Goal: Use online tool/utility: Utilize a website feature to perform a specific function

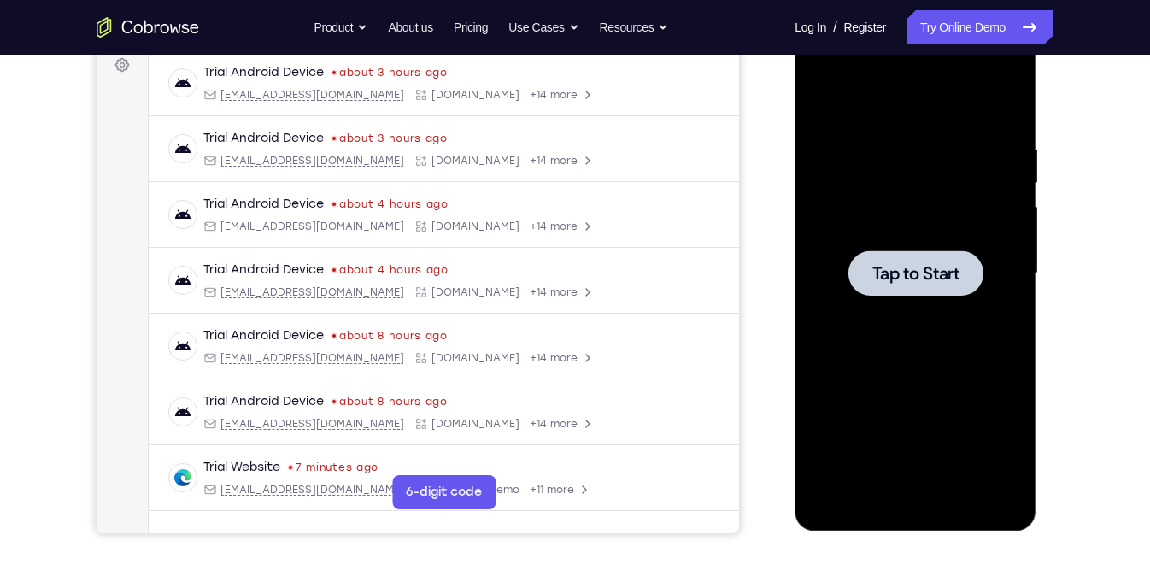
click at [929, 265] on span "Tap to Start" at bounding box center [914, 273] width 87 height 17
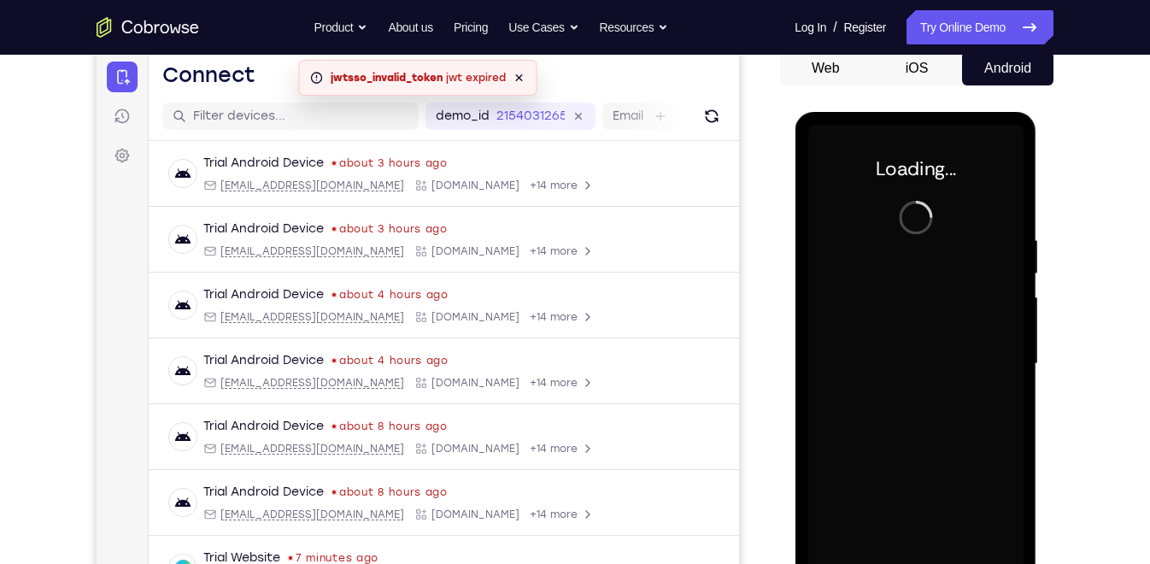
scroll to position [239, 0]
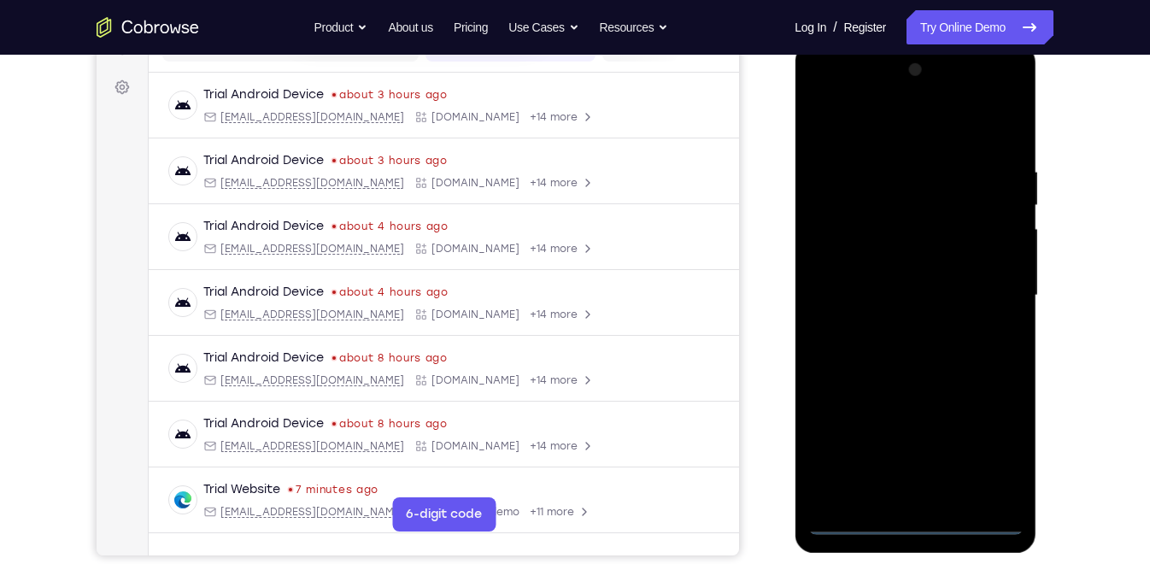
click at [915, 518] on div at bounding box center [914, 295] width 215 height 478
click at [992, 451] on div at bounding box center [914, 295] width 215 height 478
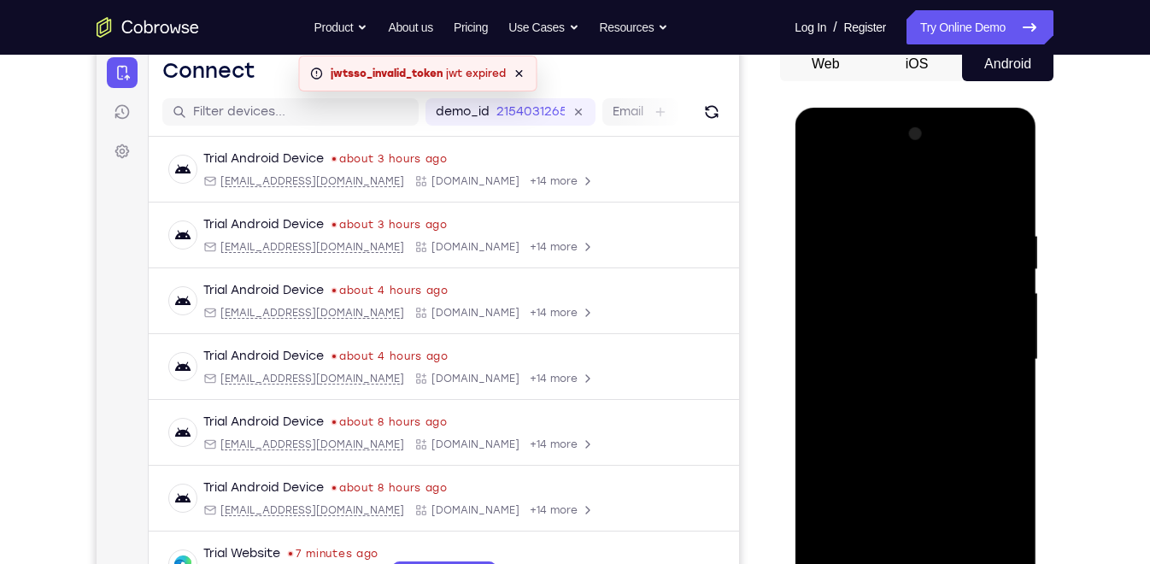
scroll to position [174, 0]
click at [897, 188] on div at bounding box center [914, 360] width 215 height 478
click at [842, 316] on div at bounding box center [914, 360] width 215 height 478
click at [883, 365] on div at bounding box center [914, 360] width 215 height 478
click at [900, 341] on div at bounding box center [914, 360] width 215 height 478
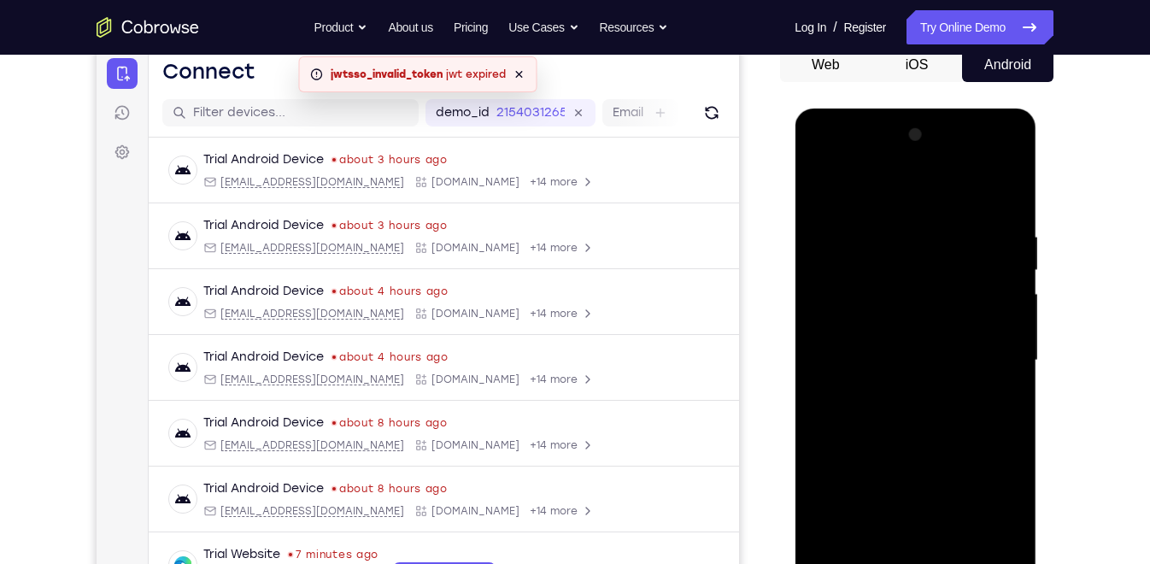
click at [906, 388] on div at bounding box center [914, 360] width 215 height 478
click at [912, 322] on div at bounding box center [914, 360] width 215 height 478
click at [918, 387] on div at bounding box center [914, 360] width 215 height 478
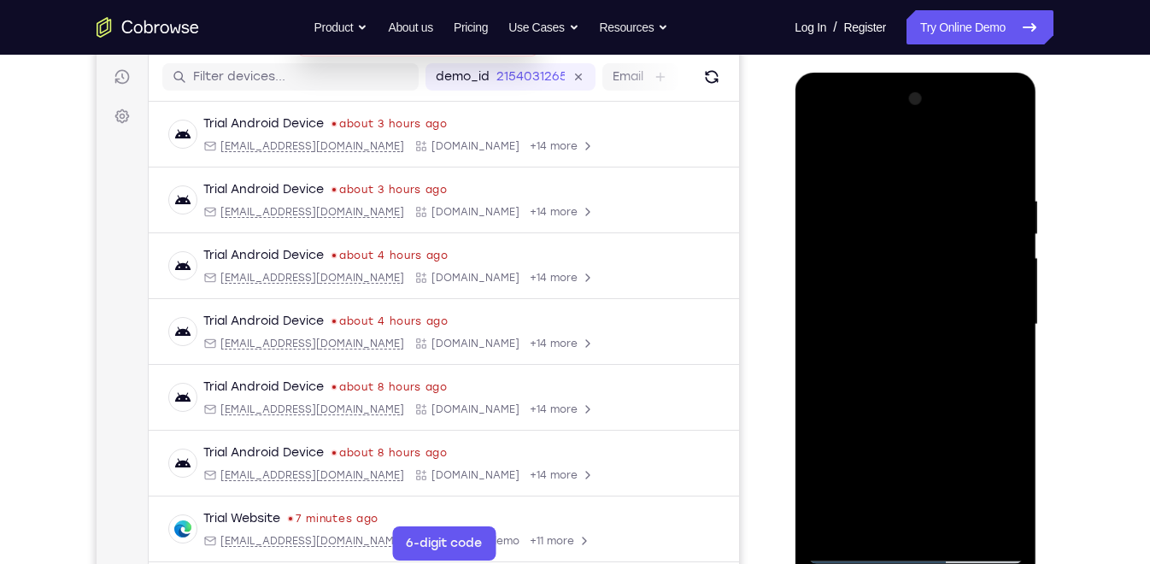
click at [836, 237] on div at bounding box center [914, 324] width 215 height 478
click at [855, 443] on div at bounding box center [914, 324] width 215 height 478
click at [858, 403] on div at bounding box center [914, 324] width 215 height 478
click at [893, 270] on div at bounding box center [914, 324] width 215 height 478
click at [852, 551] on div at bounding box center [914, 324] width 215 height 478
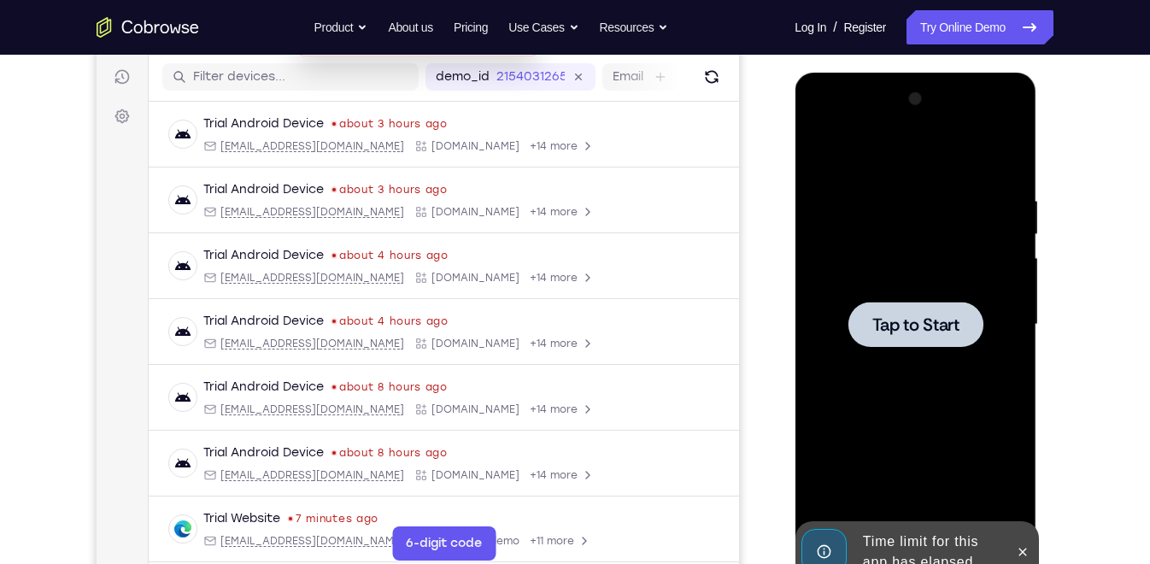
click at [914, 326] on span "Tap to Start" at bounding box center [914, 324] width 87 height 17
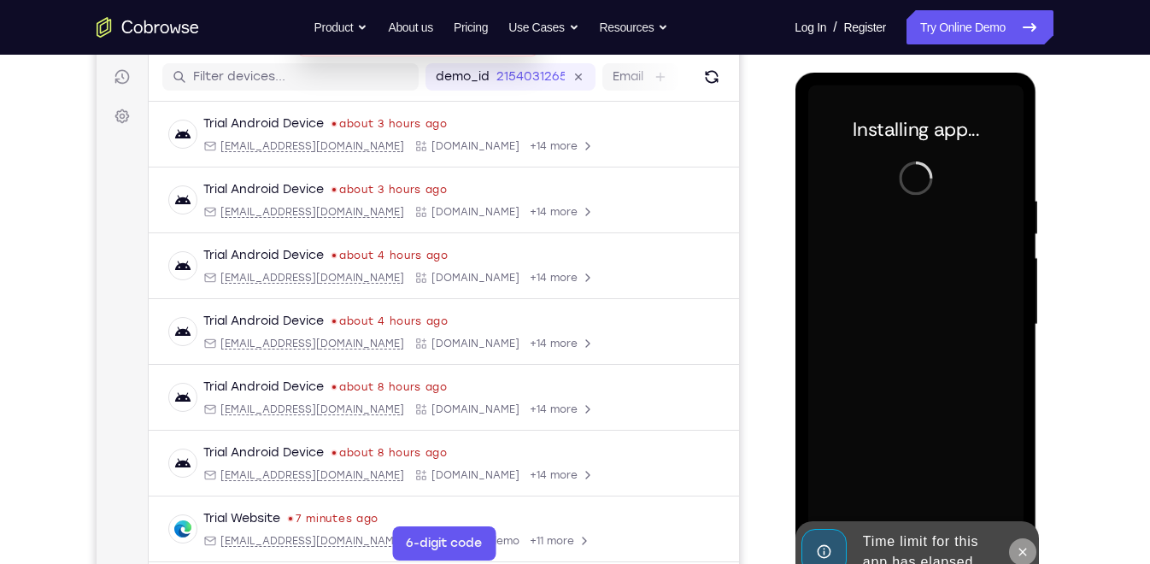
click at [1022, 542] on button at bounding box center [1021, 551] width 27 height 27
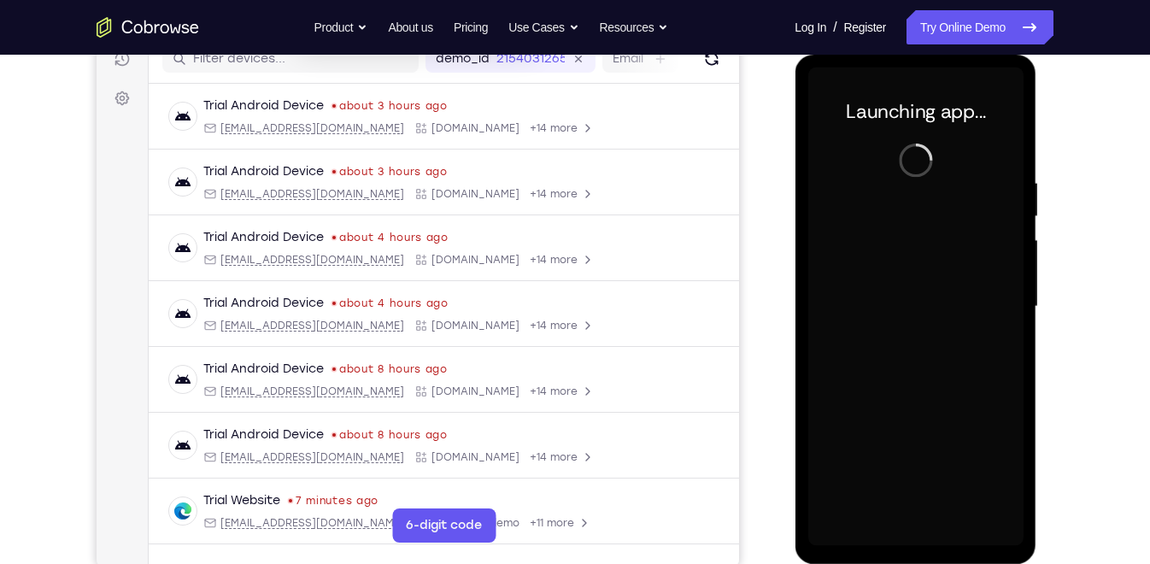
scroll to position [229, 0]
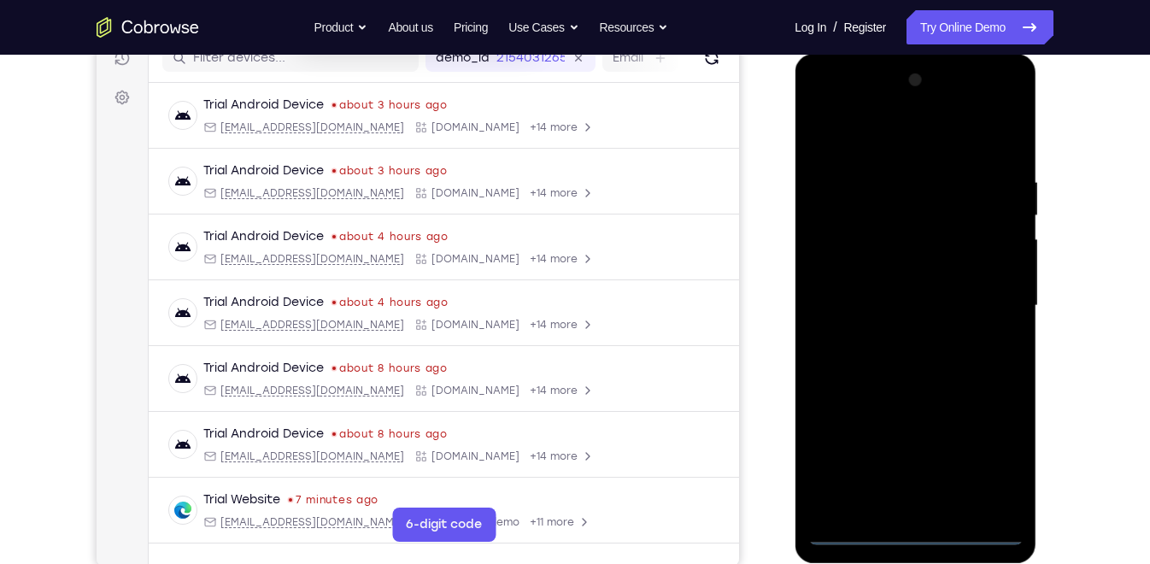
click at [917, 532] on div at bounding box center [914, 306] width 215 height 478
click at [992, 450] on div at bounding box center [914, 306] width 215 height 478
click at [897, 138] on div at bounding box center [914, 306] width 215 height 478
click at [988, 296] on div at bounding box center [914, 306] width 215 height 478
click at [885, 453] on div at bounding box center [914, 306] width 215 height 478
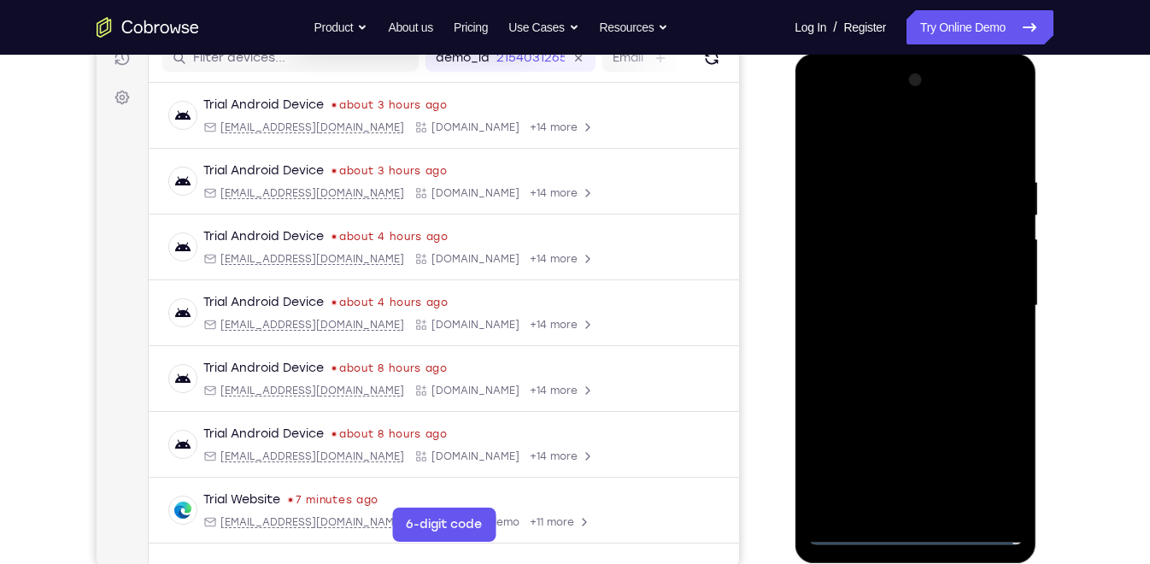
click at [894, 340] on div at bounding box center [914, 306] width 215 height 478
click at [888, 284] on div at bounding box center [914, 306] width 215 height 478
click at [897, 269] on div at bounding box center [914, 306] width 215 height 478
click at [892, 308] on div at bounding box center [914, 306] width 215 height 478
click at [908, 384] on div at bounding box center [914, 306] width 215 height 478
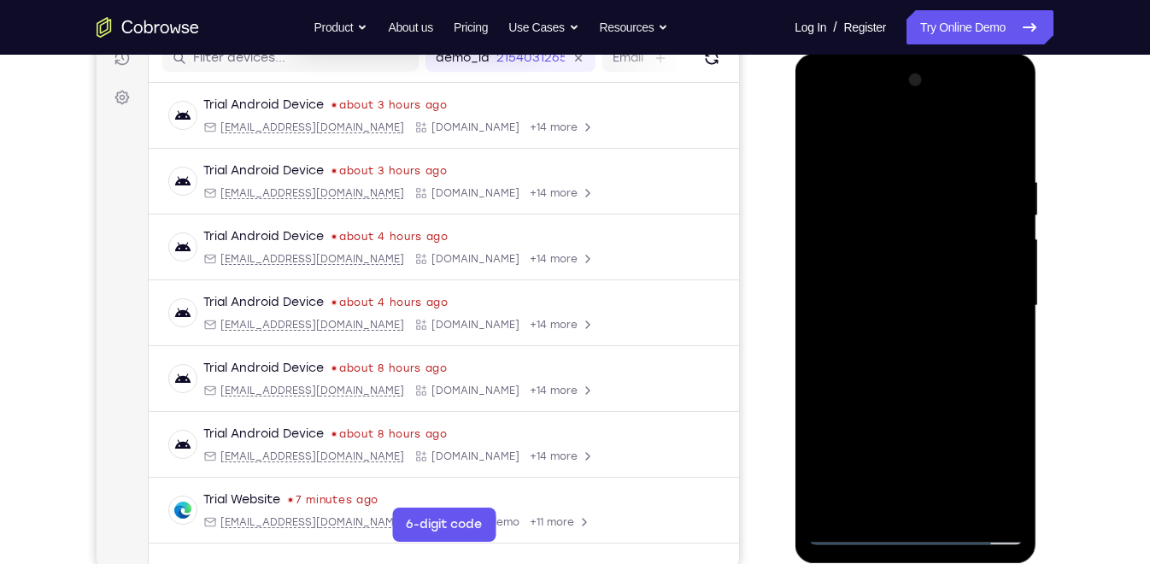
click at [819, 463] on div at bounding box center [914, 306] width 215 height 478
click at [817, 402] on div at bounding box center [914, 306] width 215 height 478
click at [824, 388] on div at bounding box center [914, 306] width 215 height 478
click at [824, 362] on div at bounding box center [914, 306] width 215 height 478
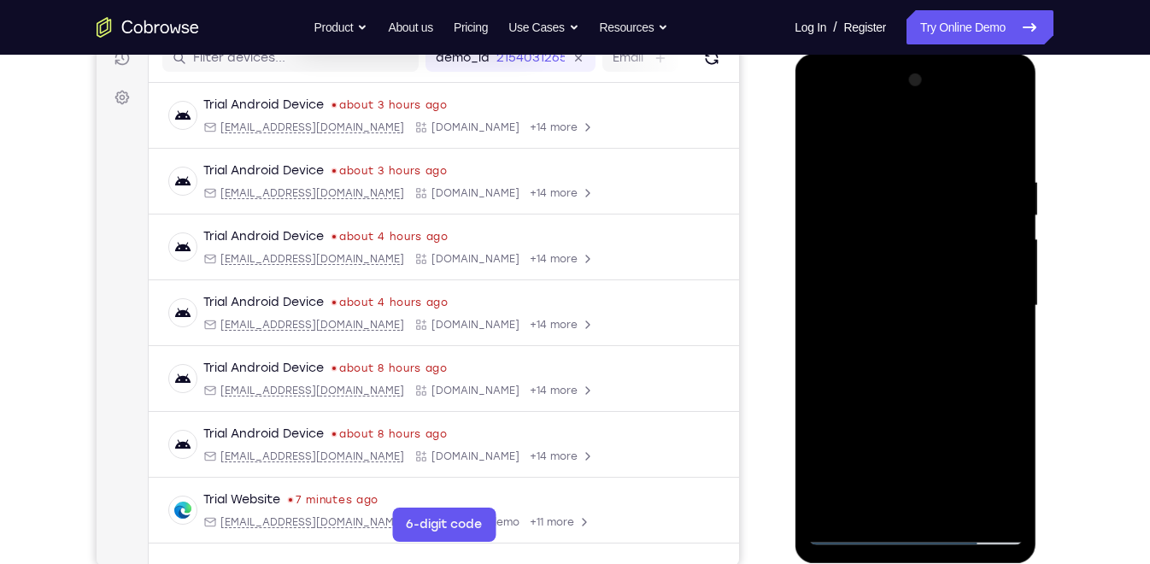
click at [818, 284] on div at bounding box center [914, 306] width 215 height 478
click at [824, 252] on div at bounding box center [914, 306] width 215 height 478
click at [1014, 130] on div at bounding box center [914, 306] width 215 height 478
click at [822, 222] on div at bounding box center [914, 306] width 215 height 478
click at [842, 167] on div at bounding box center [914, 306] width 215 height 478
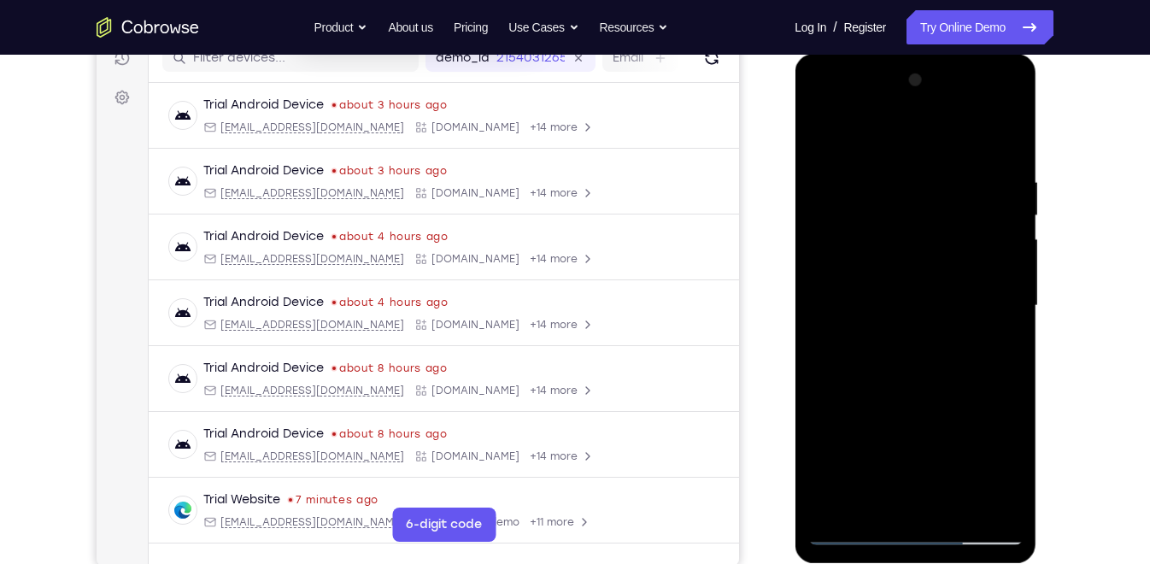
click at [846, 435] on div at bounding box center [914, 306] width 215 height 478
click at [855, 531] on div at bounding box center [914, 306] width 215 height 478
click at [852, 528] on div at bounding box center [914, 306] width 215 height 478
click at [828, 236] on div at bounding box center [914, 306] width 215 height 478
click at [853, 540] on div at bounding box center [914, 306] width 215 height 478
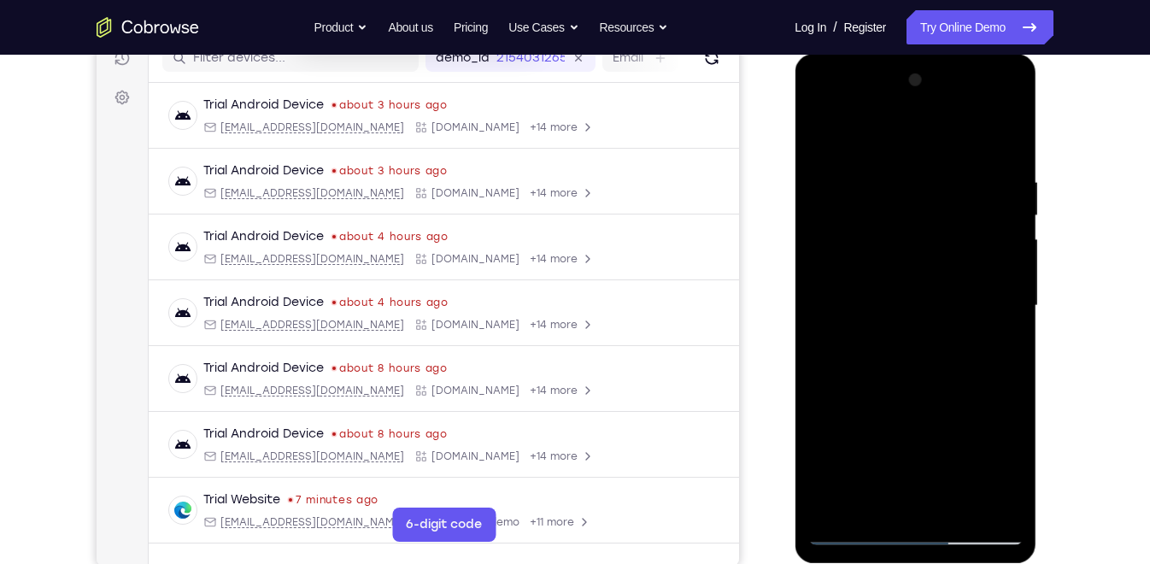
click at [853, 540] on div at bounding box center [914, 306] width 215 height 478
click at [958, 507] on div at bounding box center [914, 306] width 215 height 478
click at [910, 399] on div at bounding box center [914, 306] width 215 height 478
drag, startPoint x: 906, startPoint y: 172, endPoint x: 922, endPoint y: 379, distance: 208.2
click at [922, 379] on div at bounding box center [914, 306] width 215 height 478
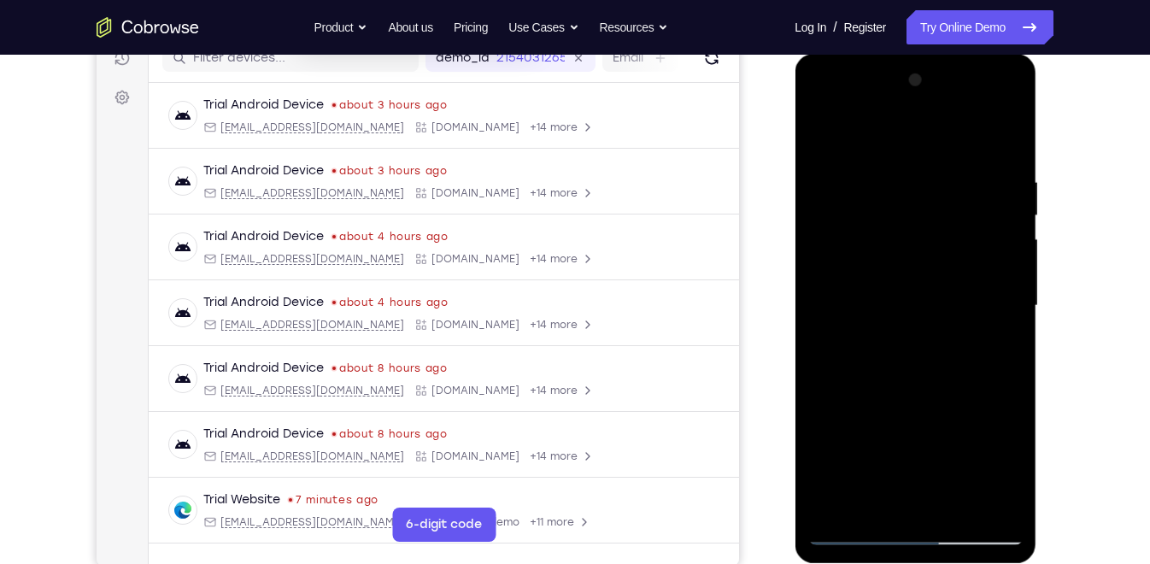
drag, startPoint x: 918, startPoint y: 134, endPoint x: 945, endPoint y: 373, distance: 240.7
click at [945, 373] on div at bounding box center [914, 306] width 215 height 478
click at [1010, 217] on div at bounding box center [914, 306] width 215 height 478
click at [856, 533] on div at bounding box center [914, 306] width 215 height 478
click at [1000, 504] on div at bounding box center [914, 306] width 215 height 478
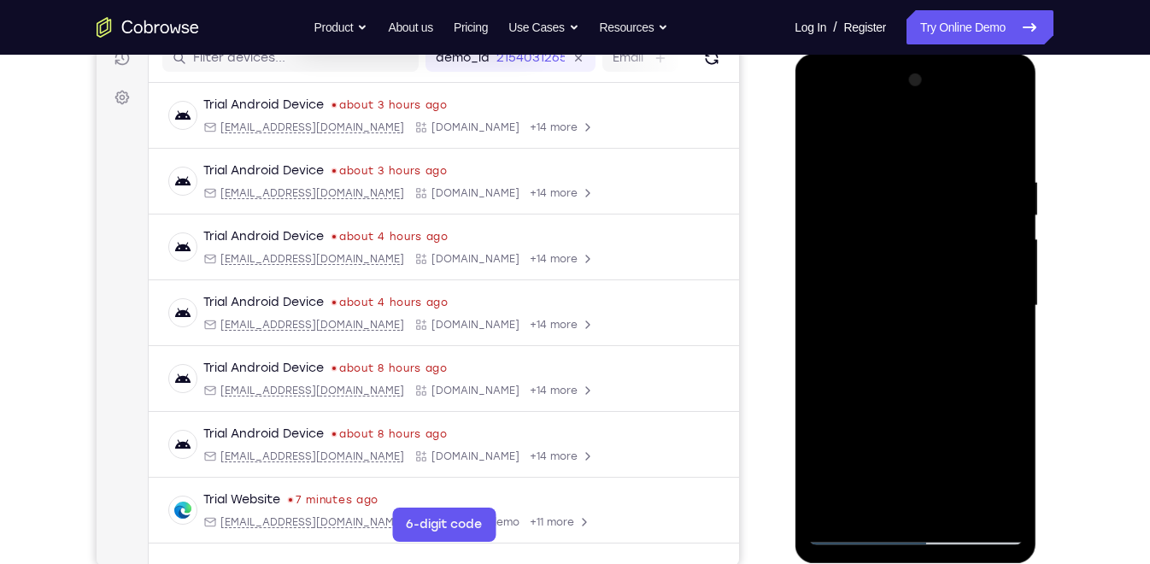
click at [856, 290] on div at bounding box center [914, 306] width 215 height 478
click at [822, 128] on div at bounding box center [914, 306] width 215 height 478
click at [934, 437] on div at bounding box center [914, 306] width 215 height 478
click at [822, 133] on div at bounding box center [914, 306] width 215 height 478
click at [1000, 447] on div at bounding box center [914, 306] width 215 height 478
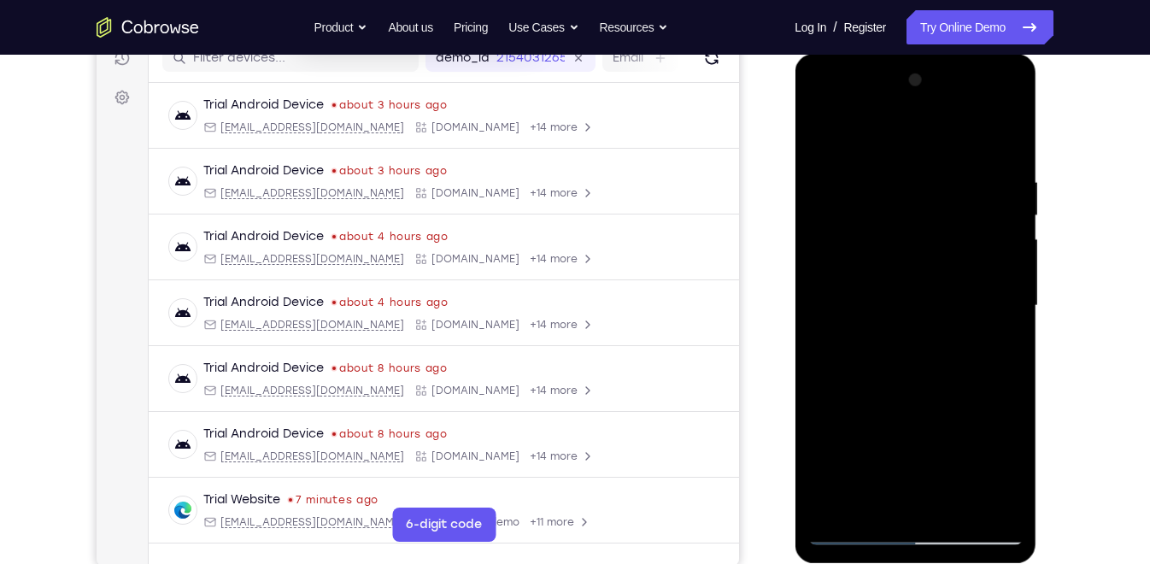
click at [820, 134] on div at bounding box center [914, 306] width 215 height 478
click at [844, 272] on div at bounding box center [914, 306] width 215 height 478
click at [819, 127] on div at bounding box center [914, 306] width 215 height 478
click at [918, 252] on div at bounding box center [914, 306] width 215 height 478
click at [852, 530] on div at bounding box center [914, 306] width 215 height 478
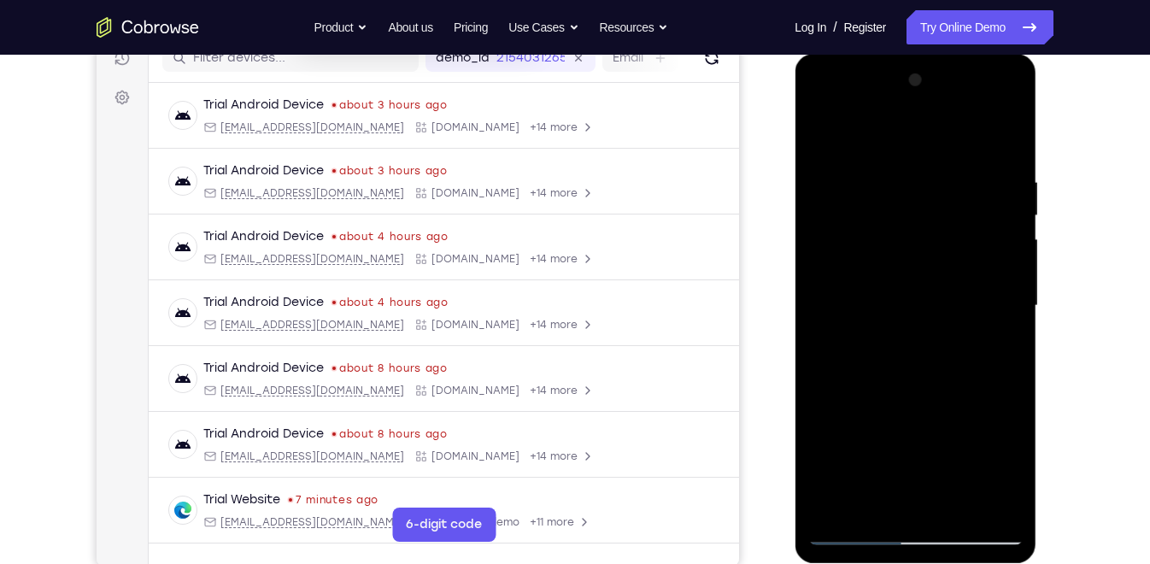
click at [991, 434] on div at bounding box center [914, 306] width 215 height 478
click at [1012, 310] on div at bounding box center [914, 306] width 215 height 478
click at [1012, 303] on div at bounding box center [914, 306] width 215 height 478
click at [1006, 305] on div at bounding box center [914, 306] width 215 height 478
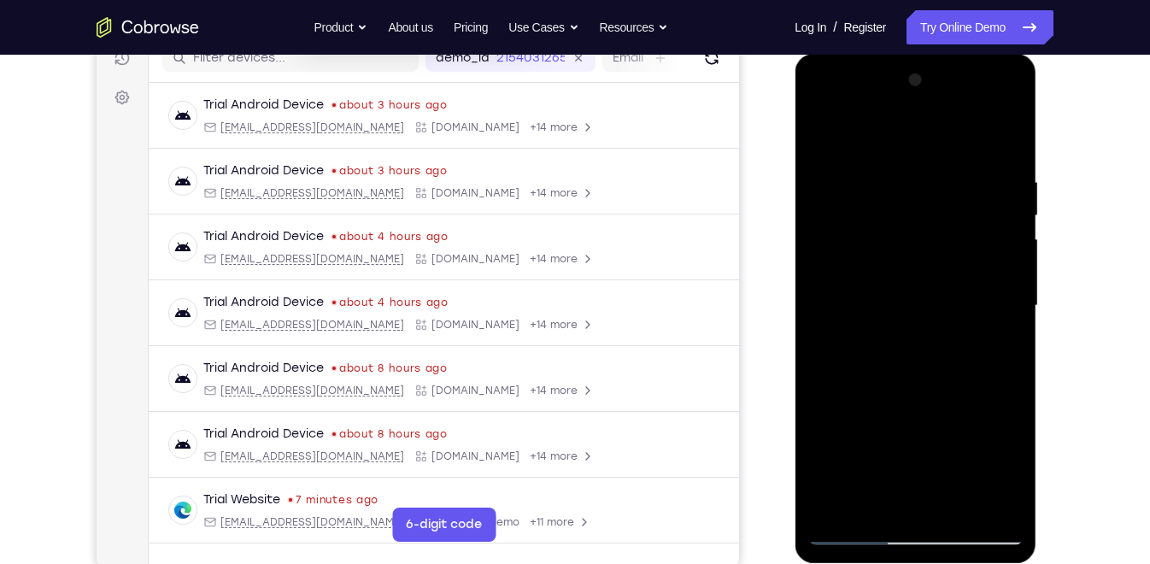
click at [855, 535] on div at bounding box center [914, 306] width 215 height 478
click at [914, 240] on div at bounding box center [914, 306] width 215 height 478
click at [1009, 304] on div at bounding box center [914, 306] width 215 height 478
click at [1011, 310] on div at bounding box center [914, 306] width 215 height 478
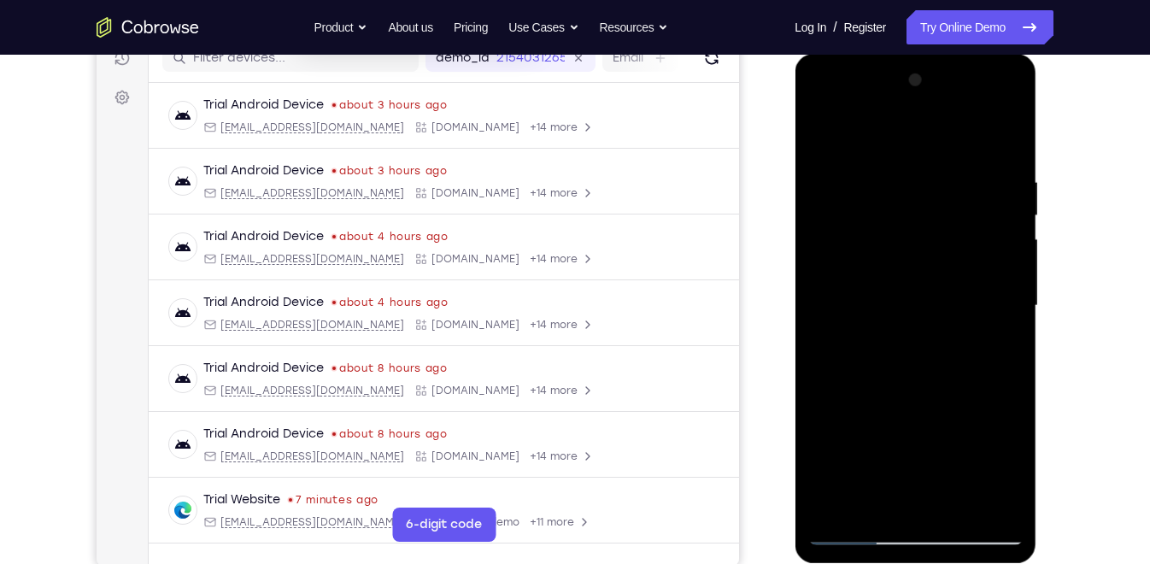
click at [822, 301] on div at bounding box center [914, 306] width 215 height 478
click at [1012, 306] on div at bounding box center [914, 306] width 215 height 478
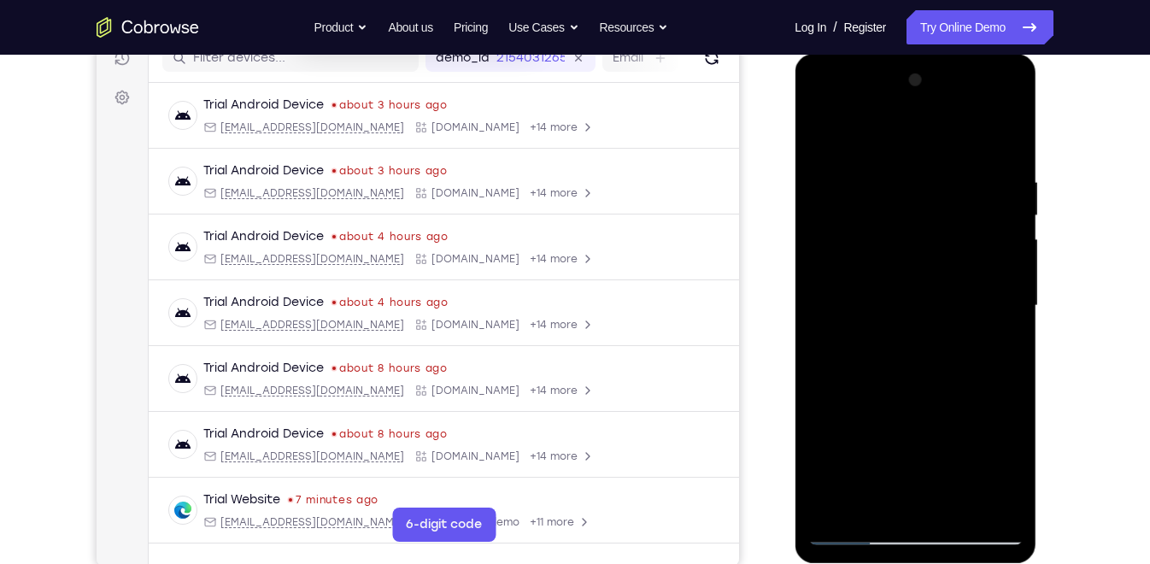
click at [1012, 306] on div at bounding box center [914, 306] width 215 height 478
click at [852, 530] on div at bounding box center [914, 306] width 215 height 478
click at [842, 274] on div at bounding box center [914, 306] width 215 height 478
click at [824, 131] on div at bounding box center [914, 306] width 215 height 478
click at [842, 231] on div at bounding box center [914, 306] width 215 height 478
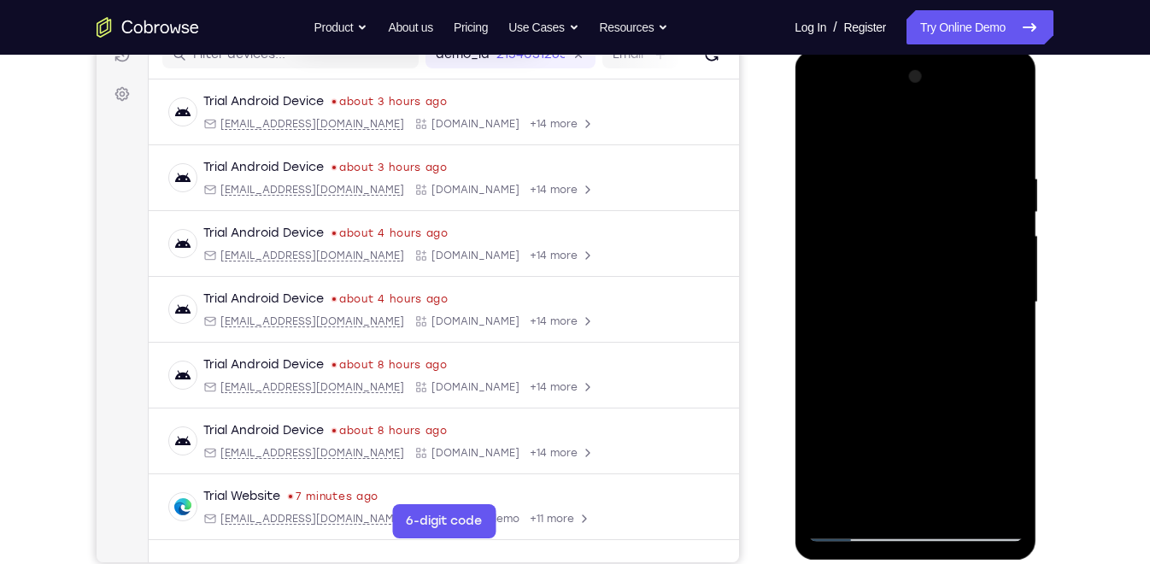
scroll to position [233, 0]
click at [854, 525] on div at bounding box center [914, 301] width 215 height 478
click at [824, 307] on div at bounding box center [914, 301] width 215 height 478
click at [995, 314] on div at bounding box center [914, 301] width 215 height 478
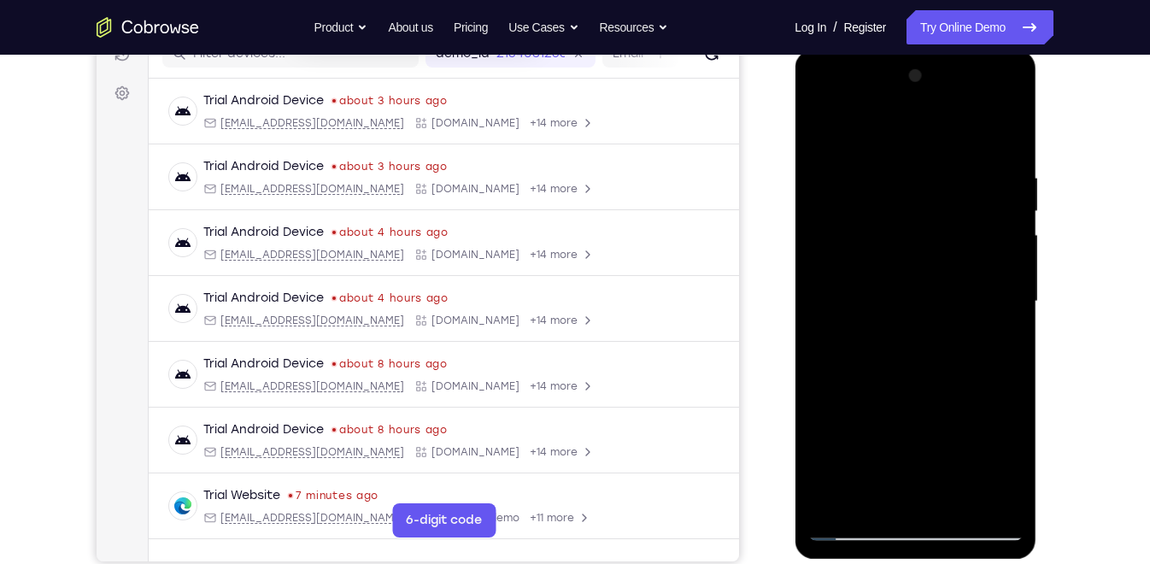
click at [995, 314] on div at bounding box center [914, 301] width 215 height 478
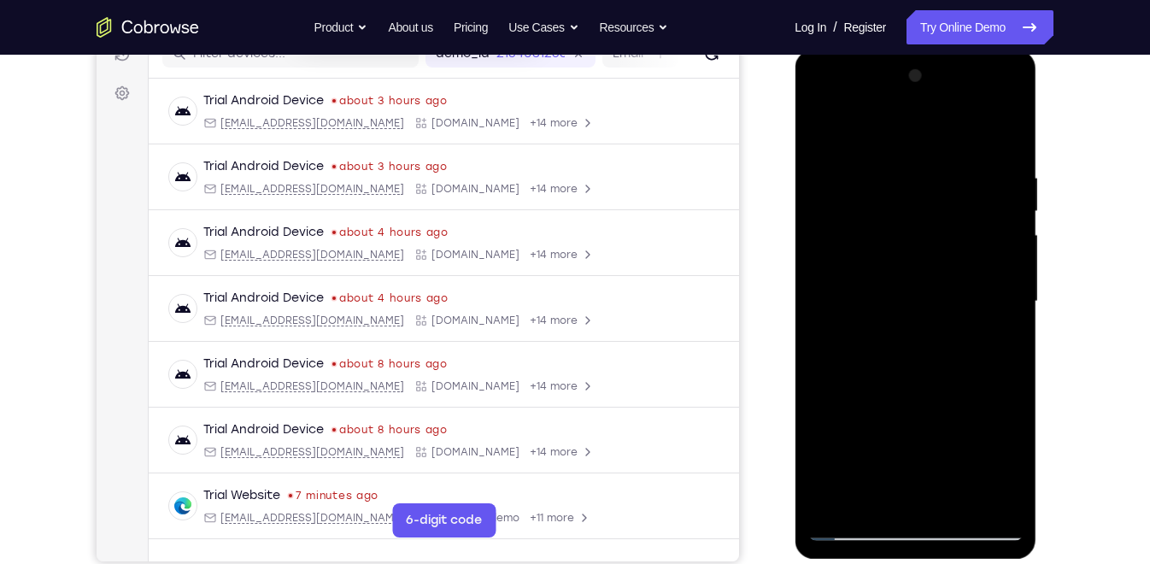
click at [995, 314] on div at bounding box center [914, 301] width 215 height 478
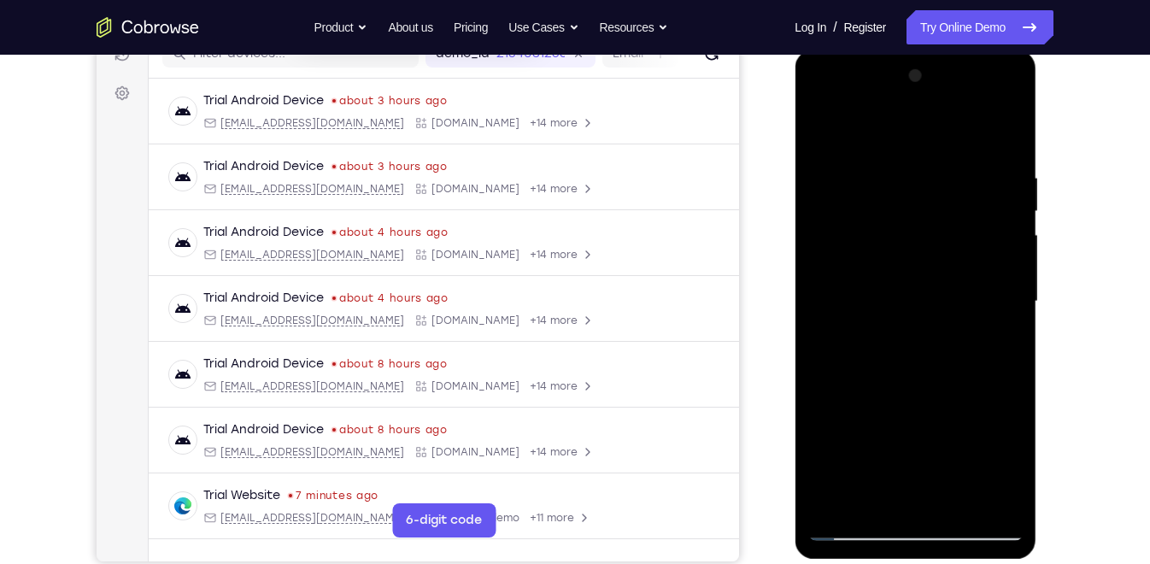
click at [995, 314] on div at bounding box center [914, 301] width 215 height 478
click at [822, 293] on div at bounding box center [914, 301] width 215 height 478
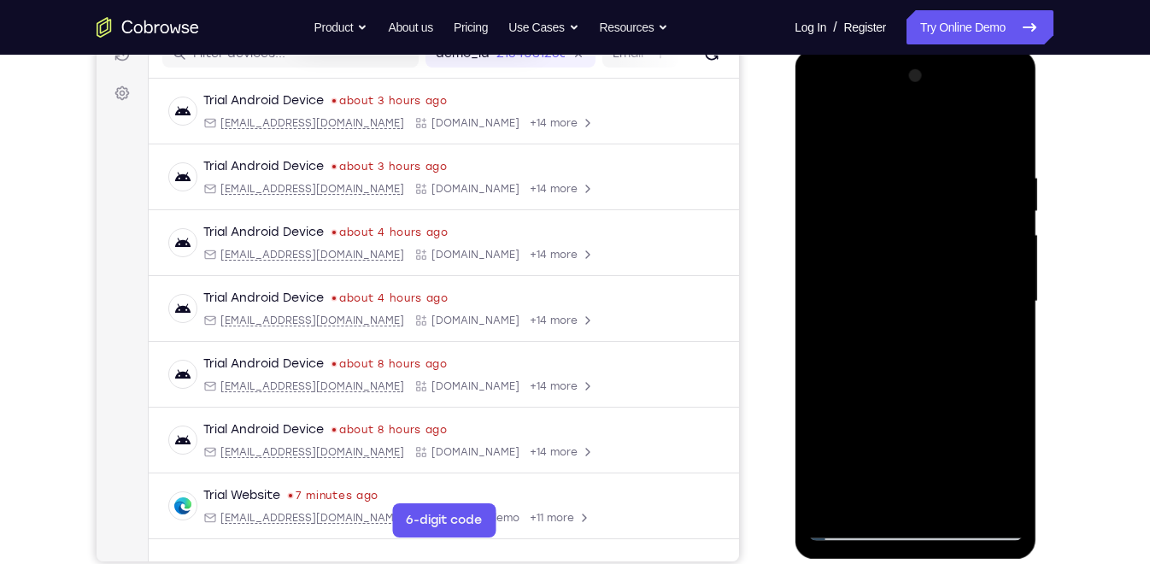
click at [829, 302] on div at bounding box center [914, 301] width 215 height 478
click at [827, 306] on div at bounding box center [914, 301] width 215 height 478
click at [822, 355] on div at bounding box center [914, 301] width 215 height 478
click at [1006, 316] on div at bounding box center [914, 301] width 215 height 478
click at [809, 325] on div at bounding box center [914, 301] width 215 height 478
